Goal: Task Accomplishment & Management: Complete application form

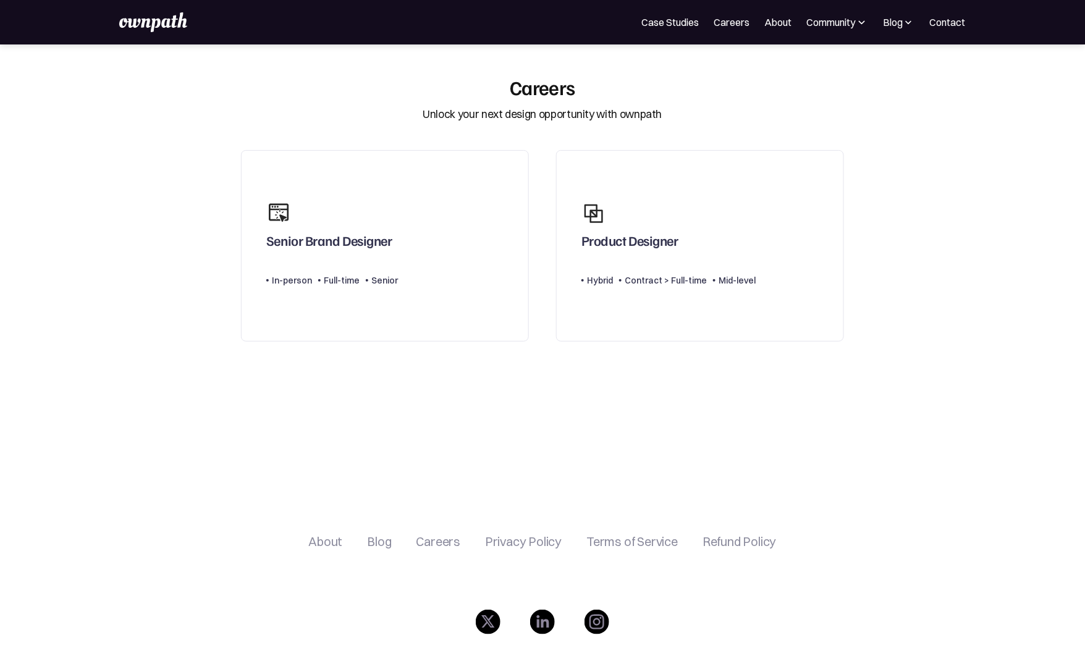
click at [952, 260] on section "Careers Unlock your next design opportunity with ownpath Senior Brand Designer …" at bounding box center [542, 286] width 1085 height 422
click at [708, 214] on div "Product Designer" at bounding box center [668, 224] width 174 height 59
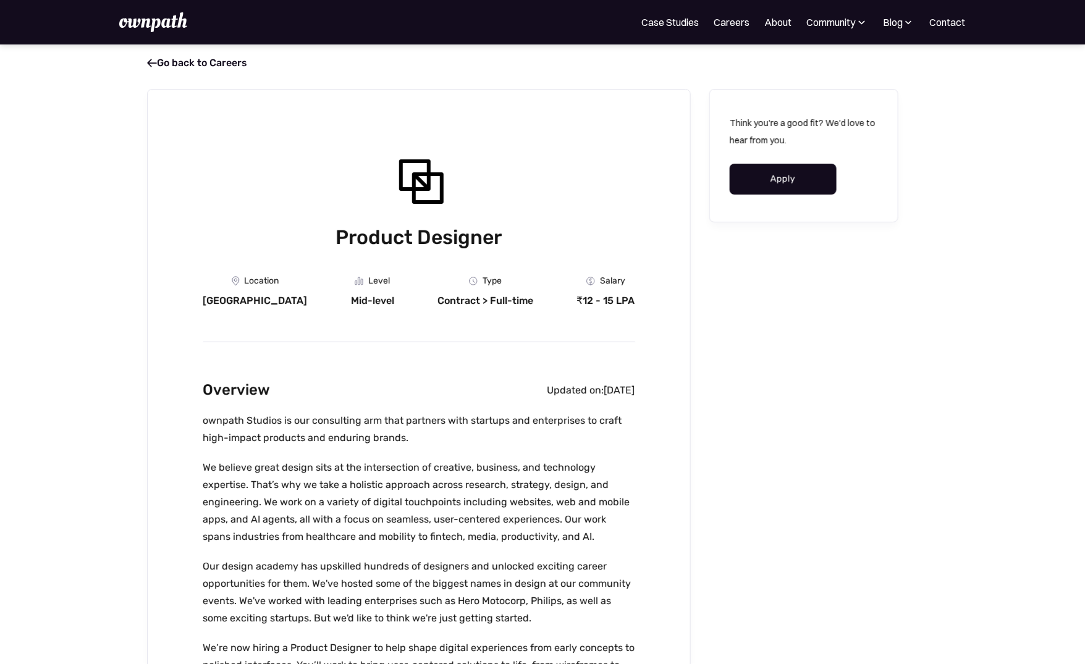
click at [782, 179] on link "Apply" at bounding box center [782, 179] width 107 height 31
